Goal: Find specific page/section: Find specific page/section

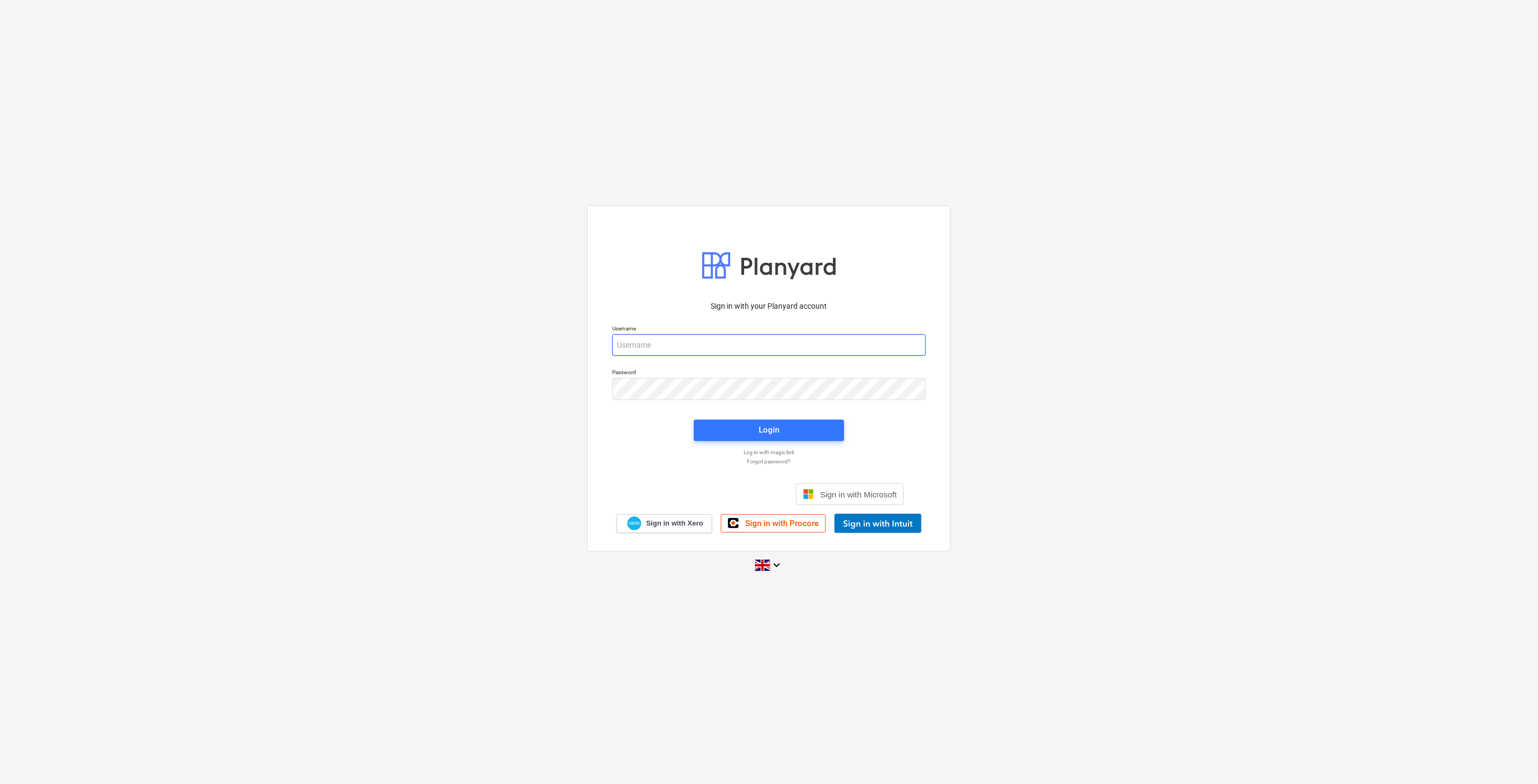
click at [703, 352] on input "email" at bounding box center [769, 344] width 314 height 21
type input "[PERSON_NAME][EMAIL_ADDRESS][DOMAIN_NAME]"
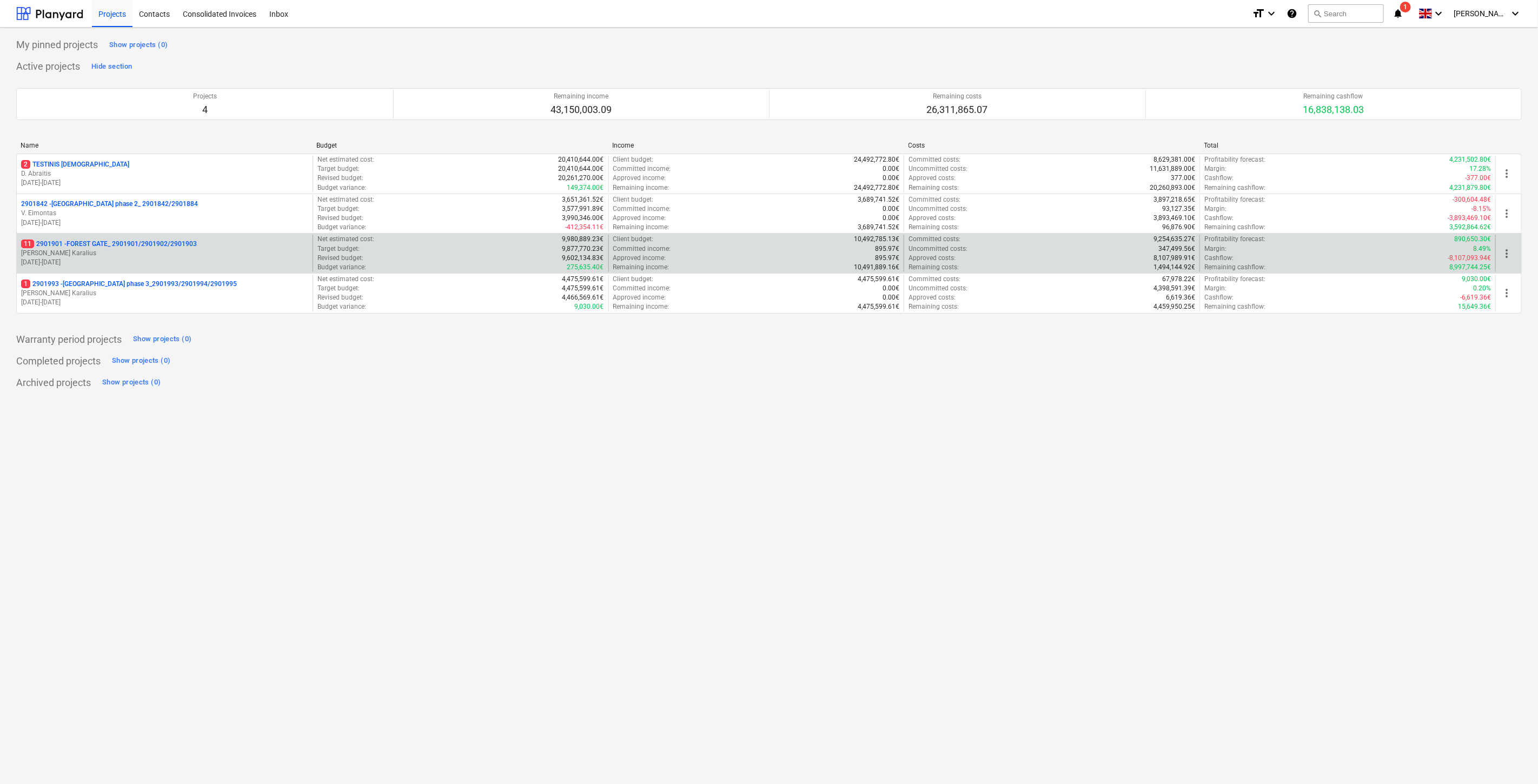
click at [182, 262] on p "[DATE] - [DATE]" at bounding box center [165, 263] width 288 height 9
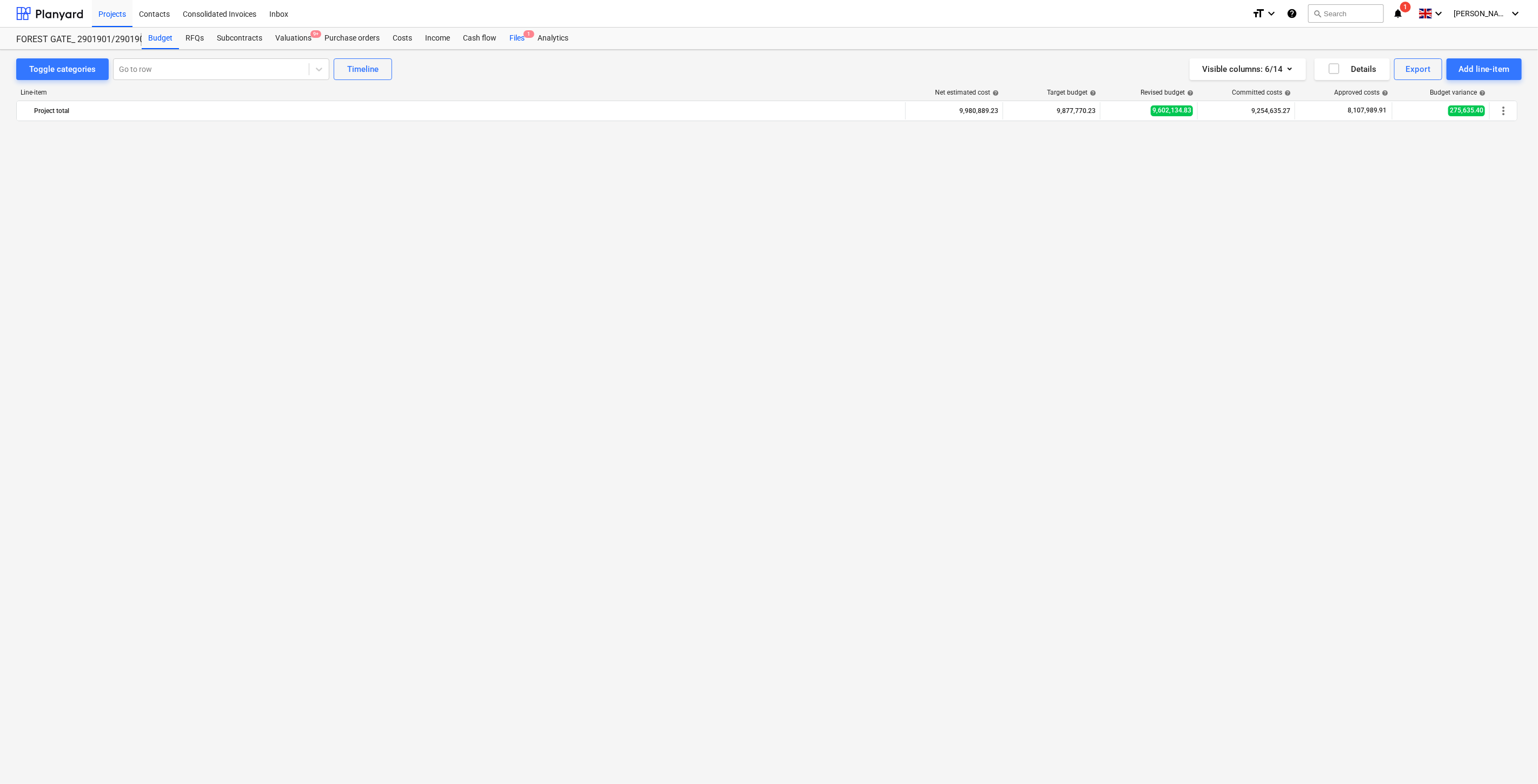
scroll to position [1784, 0]
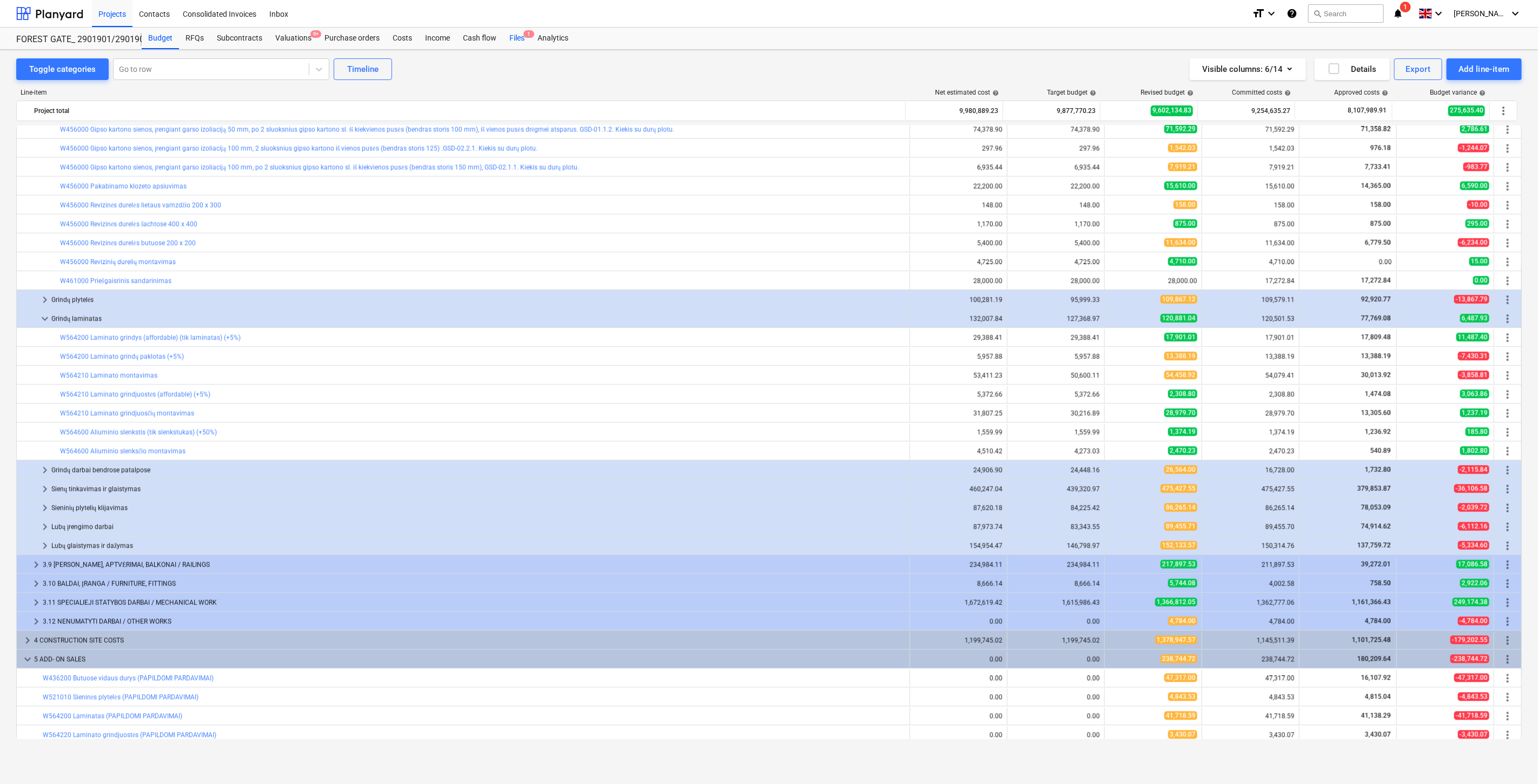
click at [505, 37] on div "Files 1" at bounding box center [517, 38] width 28 height 21
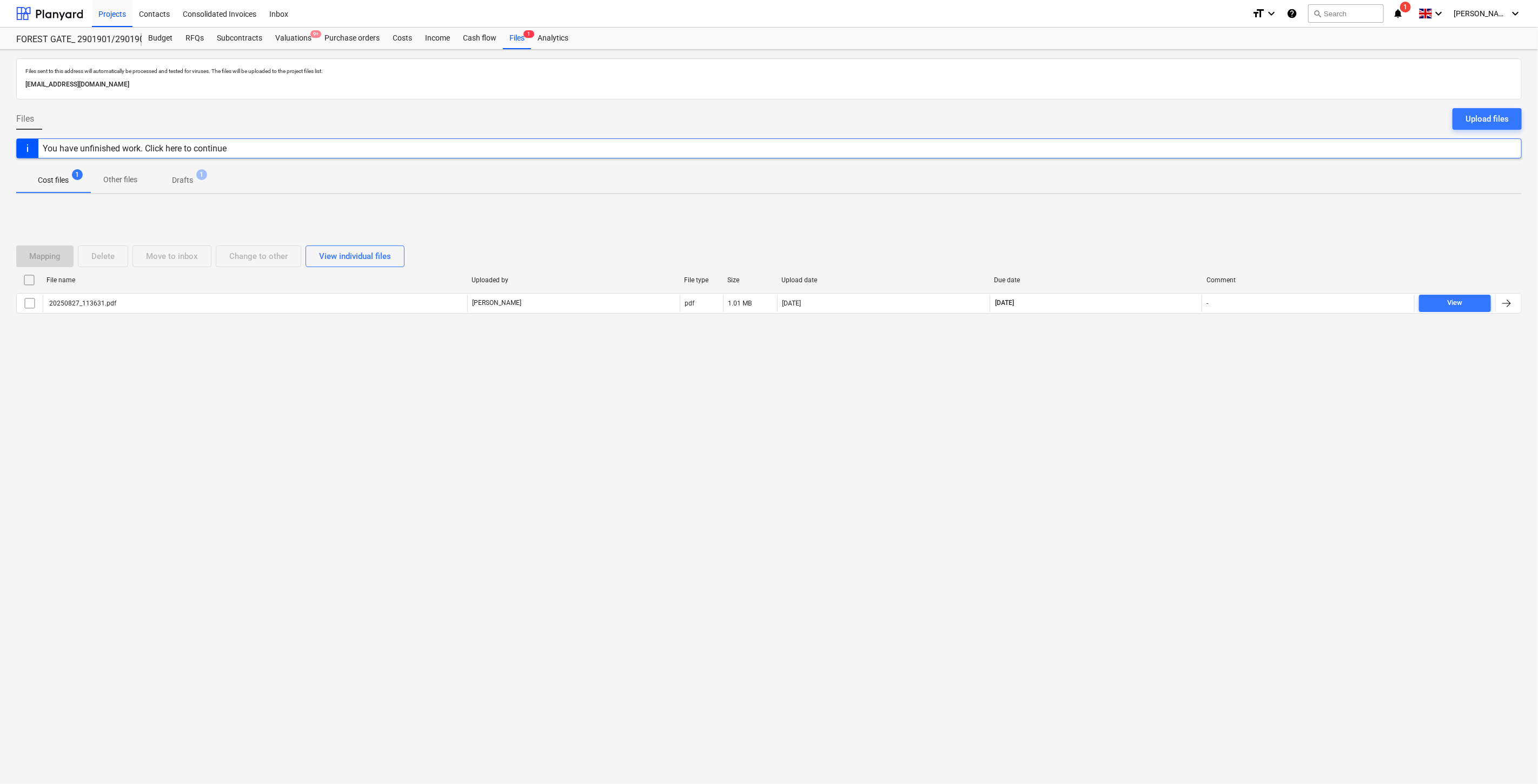
drag, startPoint x: 1116, startPoint y: 486, endPoint x: 1119, endPoint y: 475, distance: 11.4
click at [1117, 479] on div "Files sent to this address will automatically be processed and tested for virus…" at bounding box center [769, 417] width 1538 height 734
click at [1140, 433] on div "Files sent to this address will automatically be processed and tested for virus…" at bounding box center [769, 417] width 1538 height 734
drag, startPoint x: 1051, startPoint y: 515, endPoint x: 1096, endPoint y: 469, distance: 64.4
click at [1052, 512] on div "Files sent to this address will automatically be processed and tested for virus…" at bounding box center [769, 417] width 1538 height 734
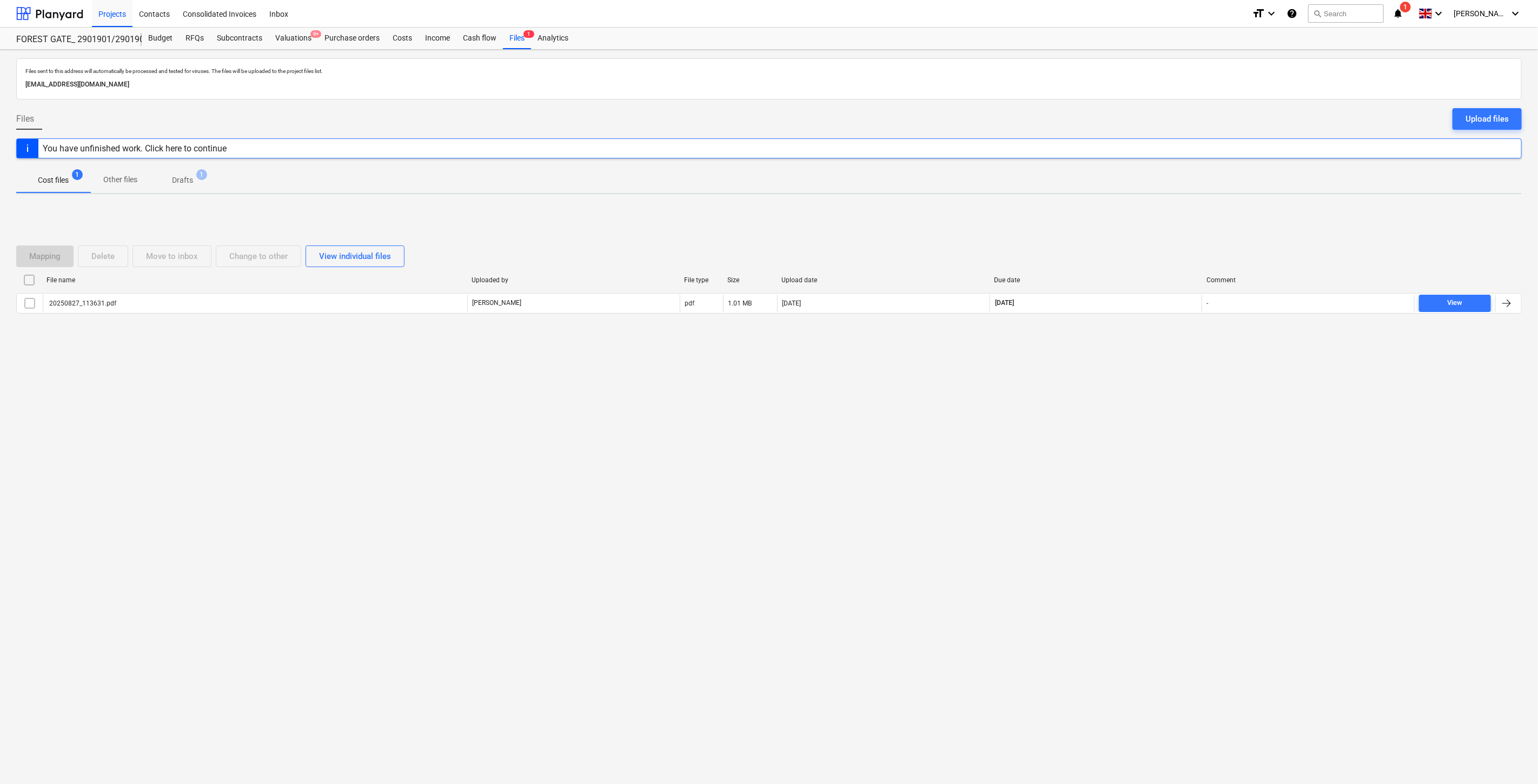
click at [1098, 468] on div "Files sent to this address will automatically be processed and tested for virus…" at bounding box center [769, 417] width 1538 height 734
click at [1112, 391] on div "Files sent to this address will automatically be processed and tested for virus…" at bounding box center [769, 417] width 1538 height 734
click at [1134, 376] on div "Files sent to this address will automatically be processed and tested for virus…" at bounding box center [769, 417] width 1538 height 734
click at [1145, 365] on div "Files sent to this address will automatically be processed and tested for virus…" at bounding box center [769, 417] width 1538 height 734
click at [1174, 339] on div "Mapping Delete Move to inbox Change to other View individual files File name Up…" at bounding box center [769, 283] width 1506 height 162
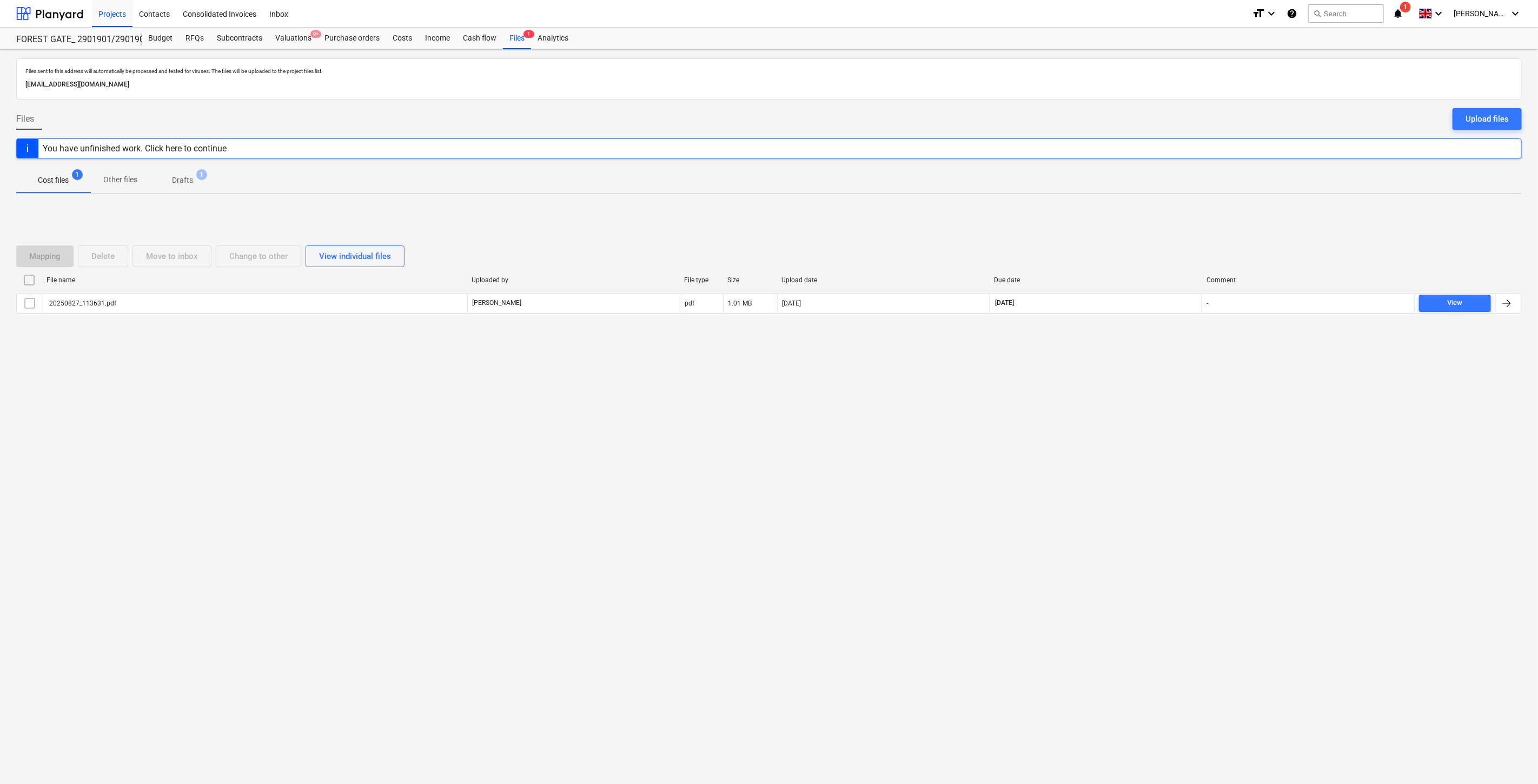
drag, startPoint x: 1102, startPoint y: 501, endPoint x: 1132, endPoint y: 463, distance: 48.4
click at [1105, 498] on div "Files sent to this address will automatically be processed and tested for virus…" at bounding box center [769, 417] width 1538 height 734
click at [1132, 463] on div "Files sent to this address will automatically be processed and tested for virus…" at bounding box center [769, 417] width 1538 height 734
drag, startPoint x: 1140, startPoint y: 400, endPoint x: 1160, endPoint y: 371, distance: 35.2
click at [1141, 398] on div "Files sent to this address will automatically be processed and tested for virus…" at bounding box center [769, 417] width 1538 height 734
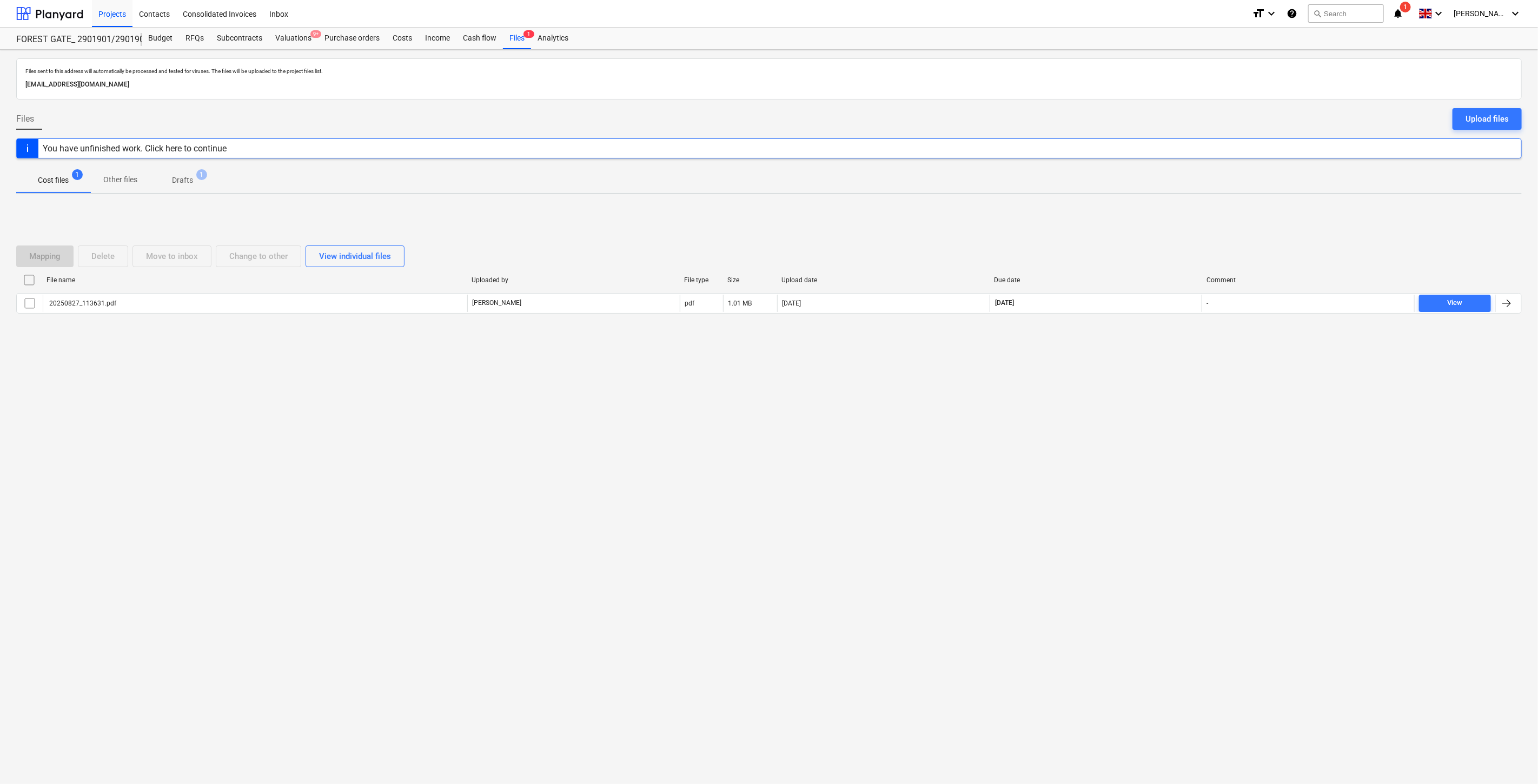
click at [1160, 371] on div "Files sent to this address will automatically be processed and tested for virus…" at bounding box center [769, 417] width 1538 height 734
drag, startPoint x: 33, startPoint y: 87, endPoint x: 17, endPoint y: 94, distance: 17.5
click at [33, 87] on p "[EMAIL_ADDRESS][DOMAIN_NAME]" at bounding box center [769, 84] width 1487 height 11
drag, startPoint x: 1045, startPoint y: 467, endPoint x: 1085, endPoint y: 430, distance: 54.5
click at [1051, 461] on div "Files sent to this address will automatically be processed and tested for virus…" at bounding box center [769, 417] width 1538 height 734
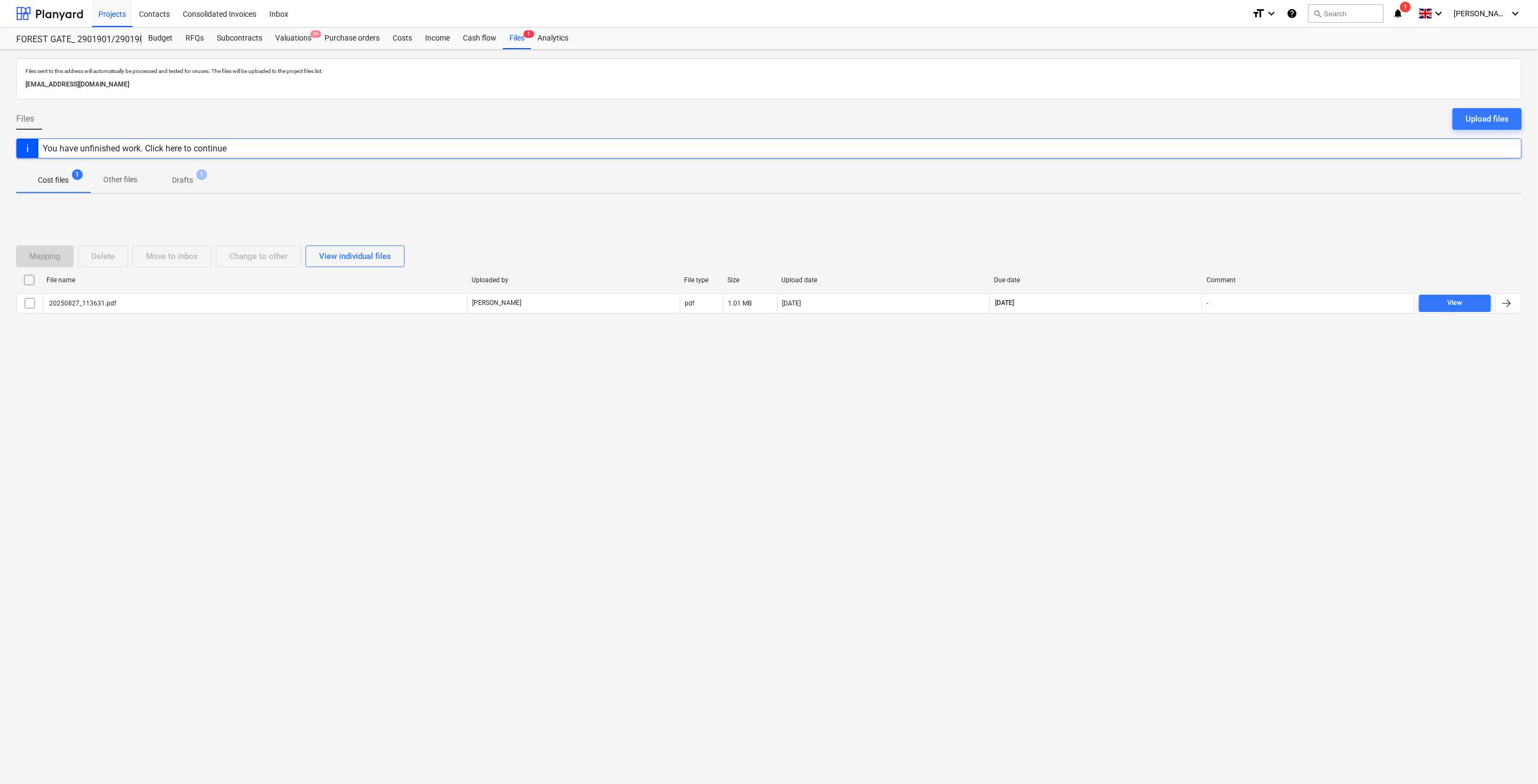
click at [1085, 430] on div "Files sent to this address will automatically be processed and tested for virus…" at bounding box center [769, 417] width 1538 height 734
click at [59, 6] on div at bounding box center [50, 13] width 67 height 27
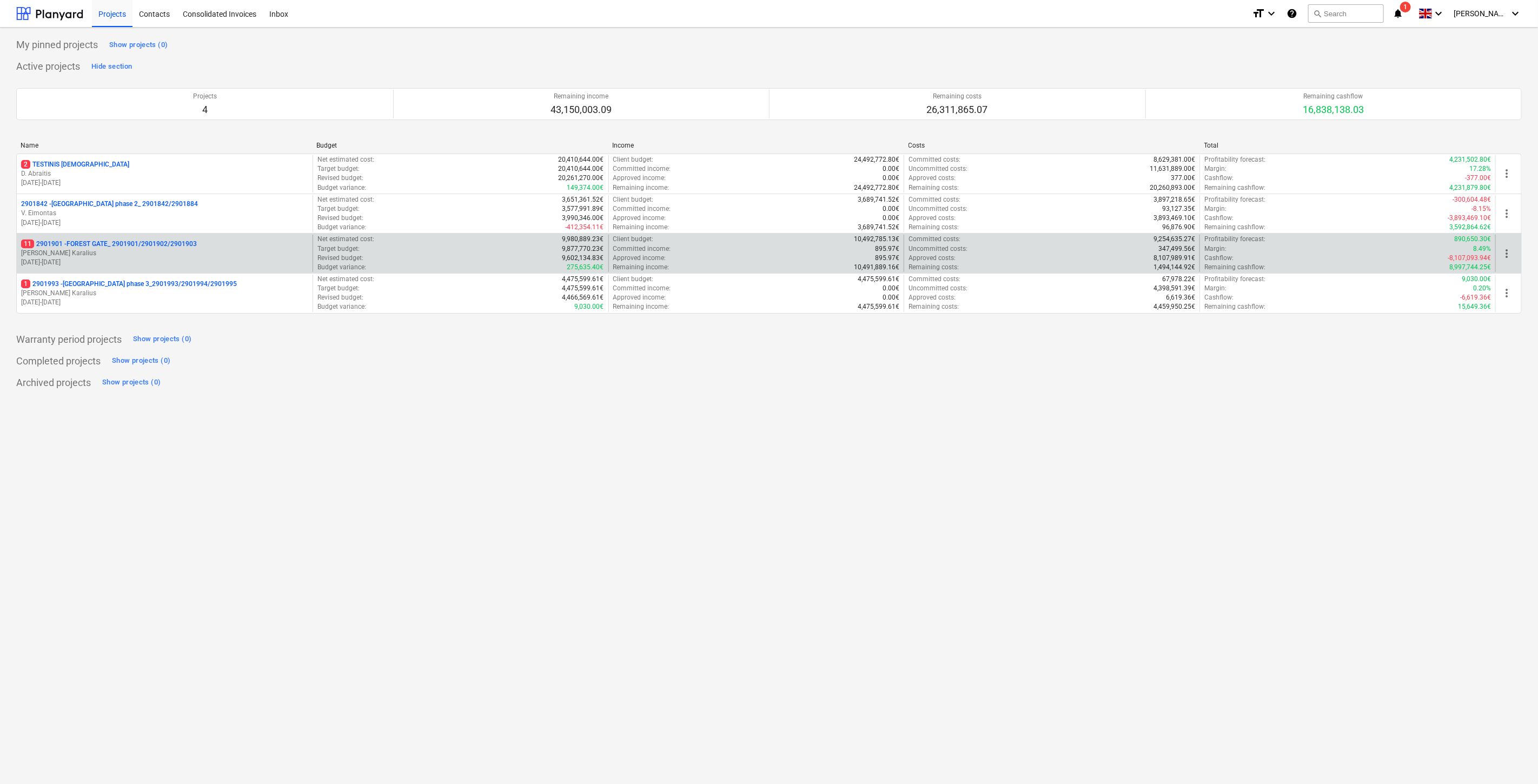
click at [160, 245] on p "11 2901901 - FOREST GATE_ 2901901/2901902/2901903" at bounding box center [109, 244] width 175 height 9
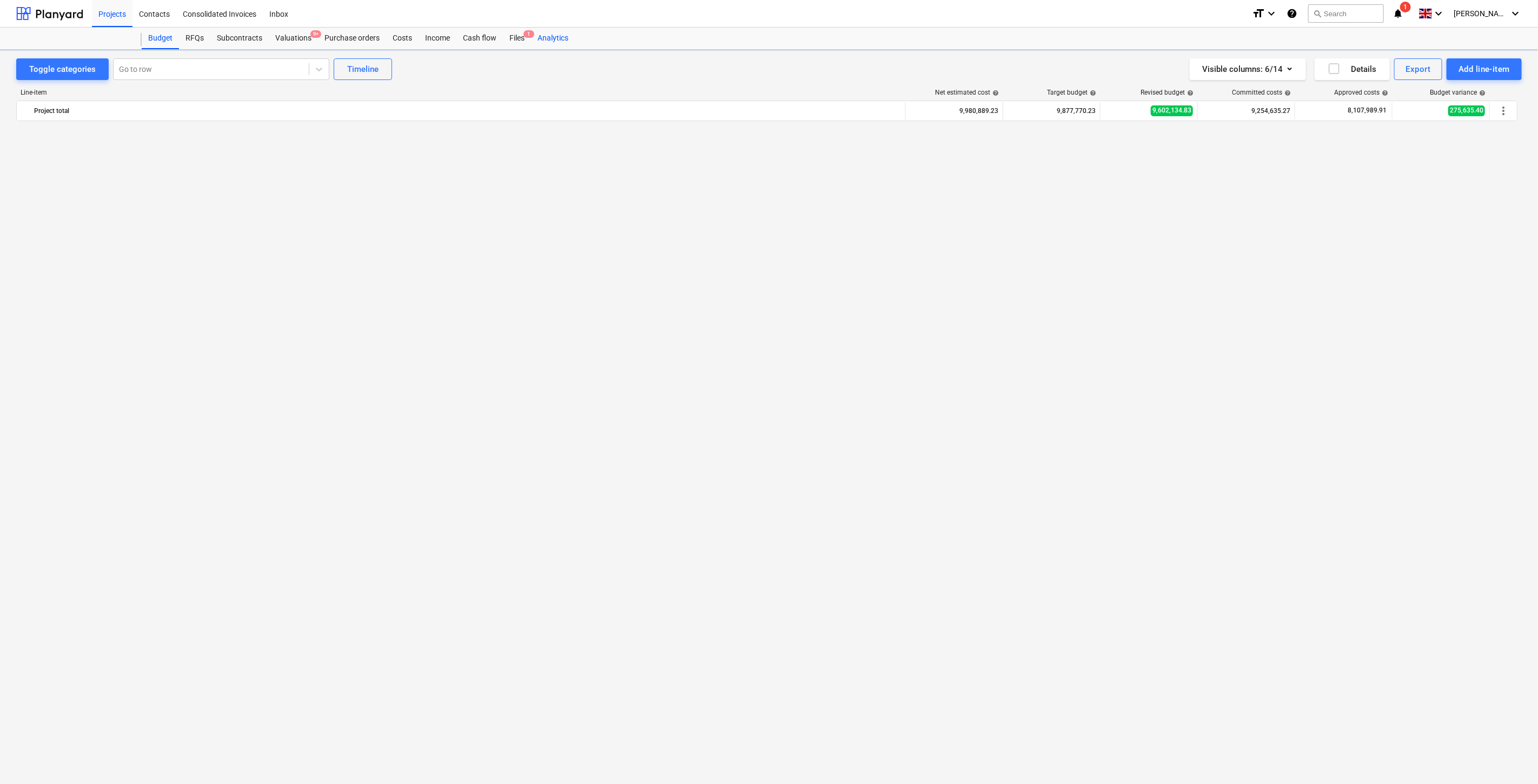
scroll to position [1784, 0]
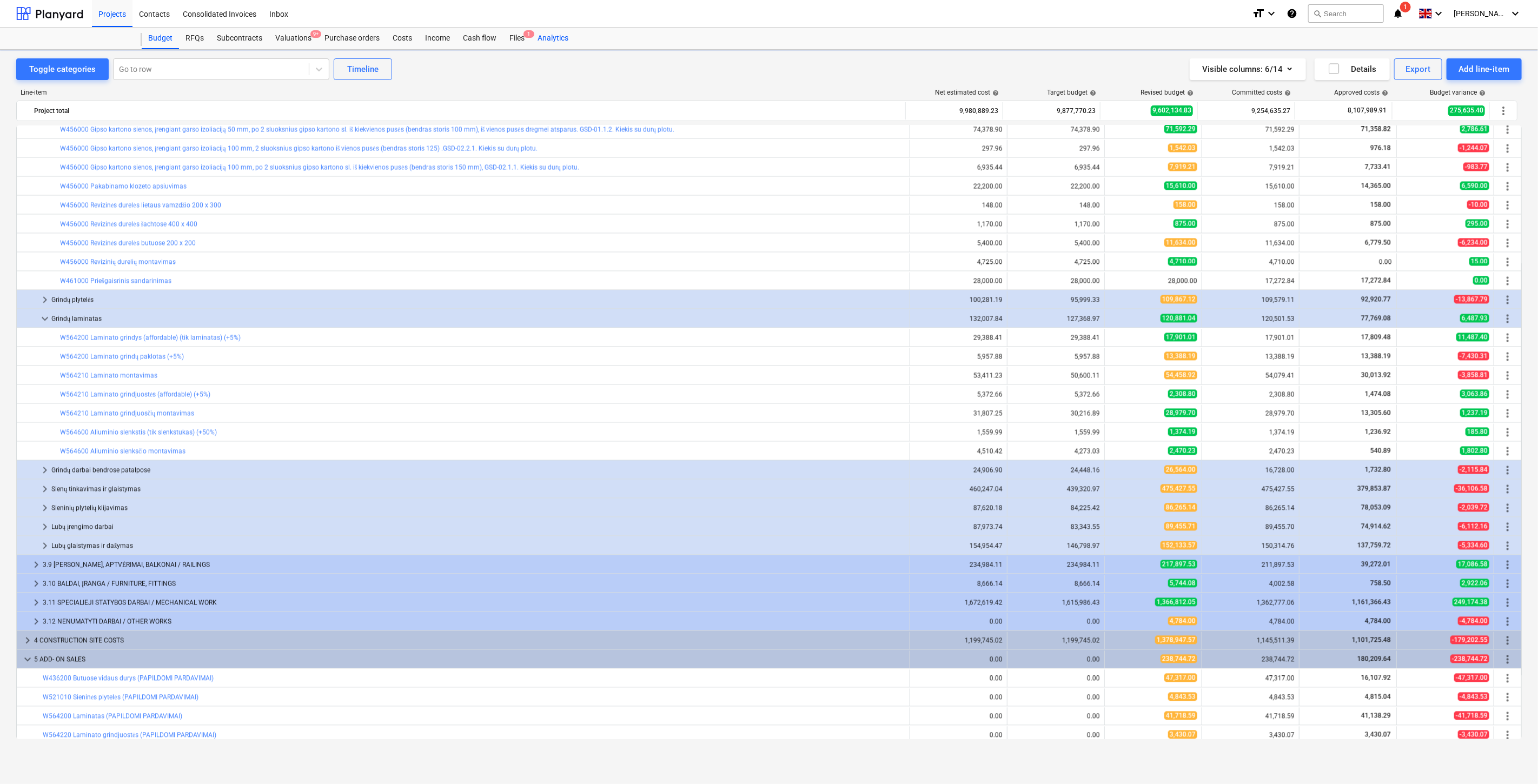
click at [531, 39] on div "Analytics" at bounding box center [552, 38] width 43 height 21
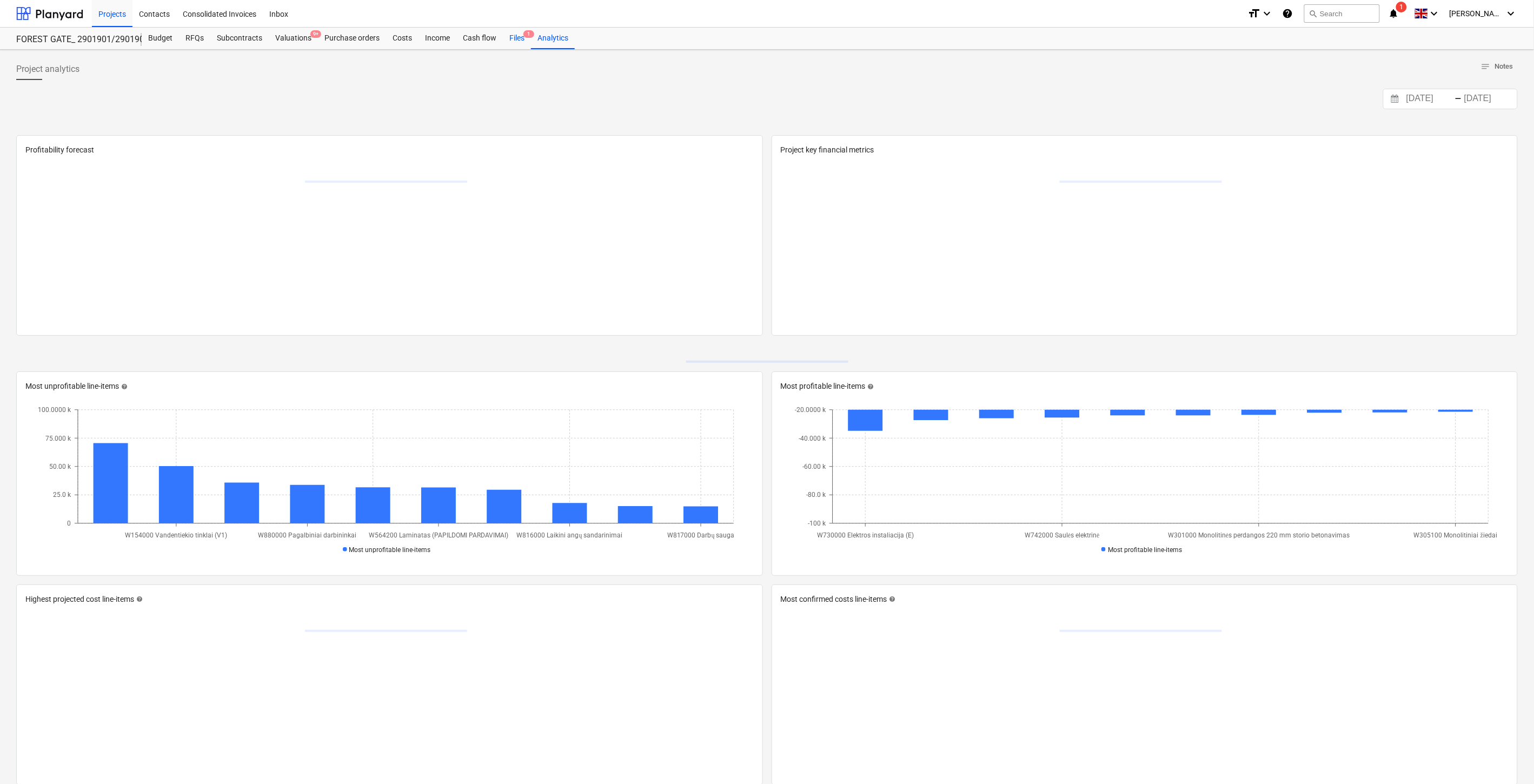
click at [519, 42] on div "Files 1" at bounding box center [517, 38] width 28 height 21
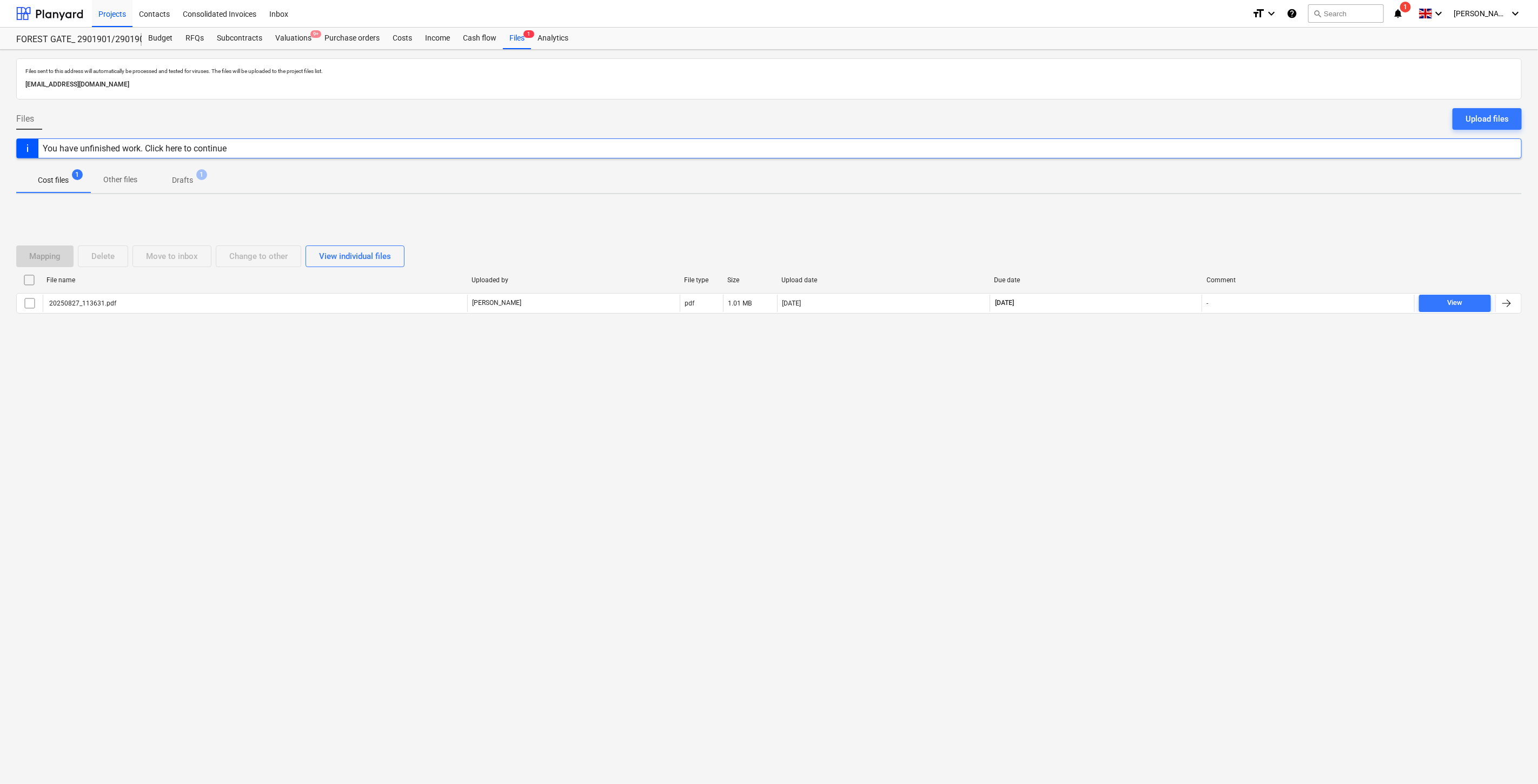
click at [1122, 428] on div "Files sent to this address will automatically be processed and tested for virus…" at bounding box center [769, 417] width 1538 height 734
click at [1142, 390] on div "Files sent to this address will automatically be processed and tested for virus…" at bounding box center [769, 417] width 1538 height 734
drag, startPoint x: 942, startPoint y: 409, endPoint x: 47, endPoint y: 403, distance: 895.0
click at [920, 409] on div "Files sent to this address will automatically be processed and tested for virus…" at bounding box center [769, 417] width 1538 height 734
